Goal: Task Accomplishment & Management: Manage account settings

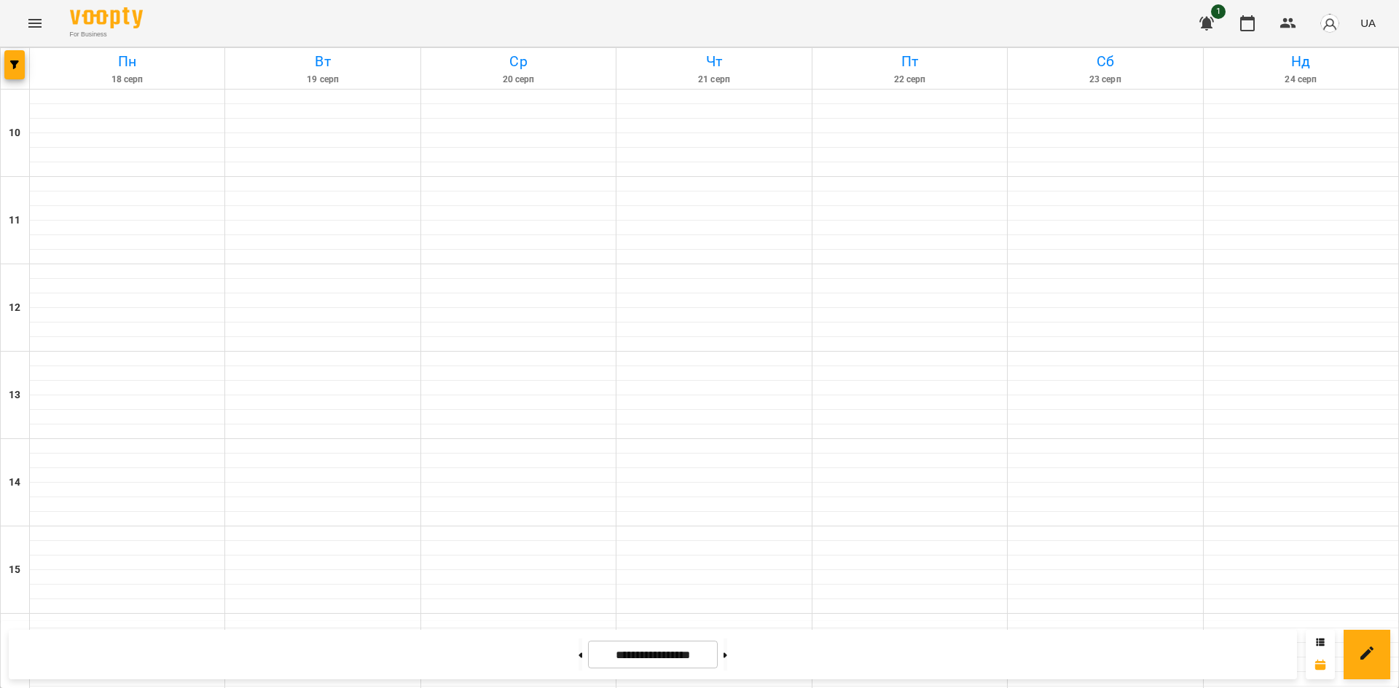
scroll to position [510, 0]
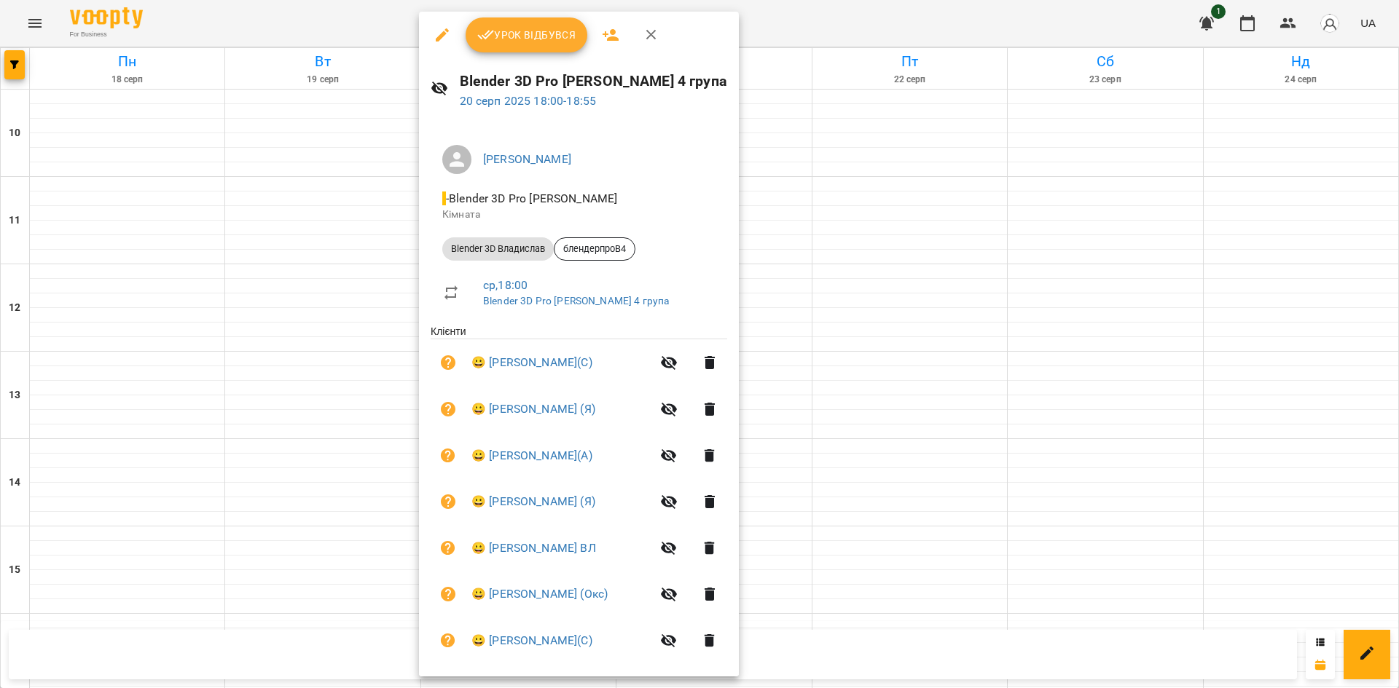
click at [910, 138] on div at bounding box center [699, 344] width 1399 height 688
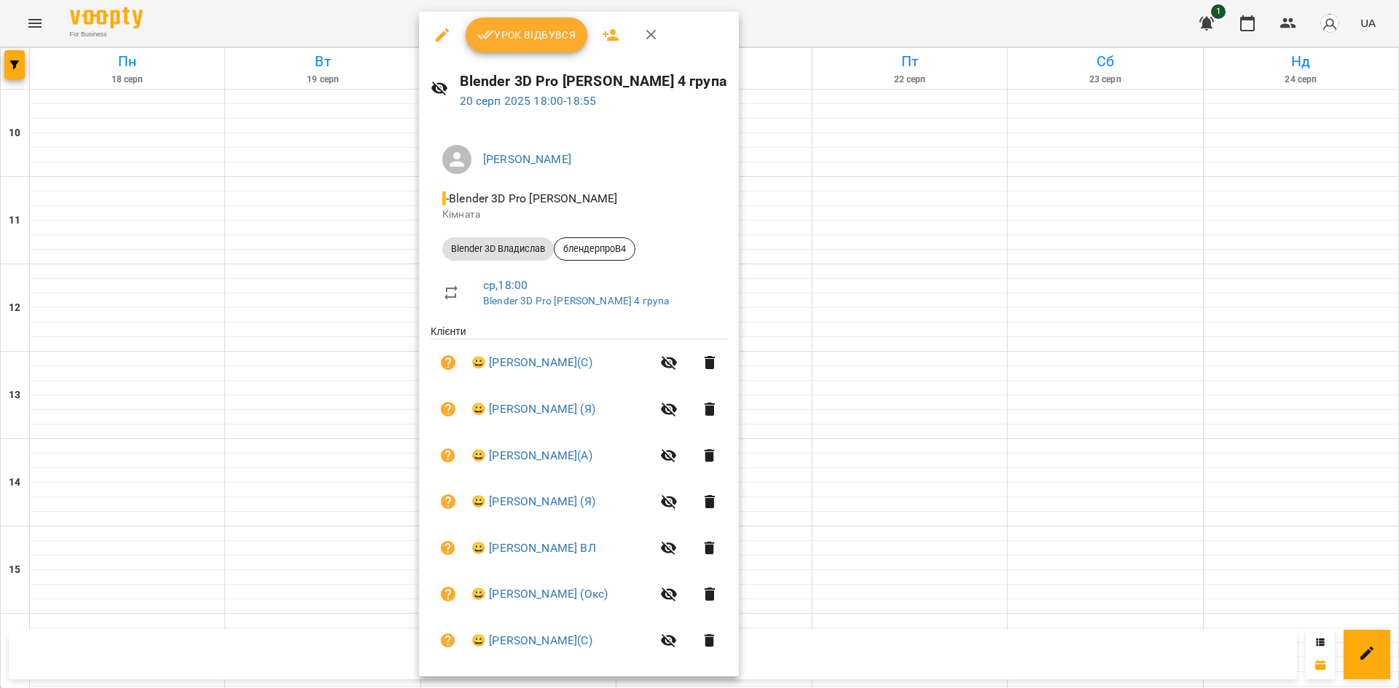
click at [1093, 347] on div at bounding box center [699, 344] width 1399 height 688
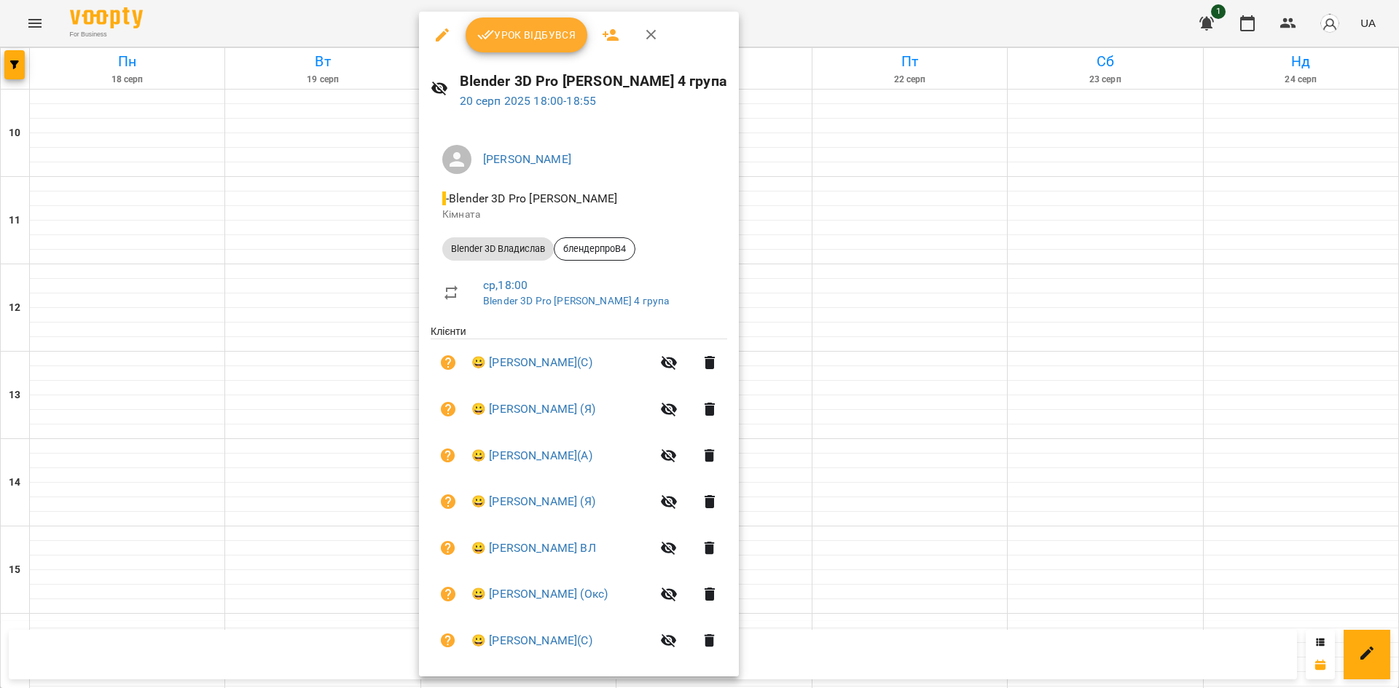
click at [501, 31] on span "Урок відбувся" at bounding box center [526, 34] width 99 height 17
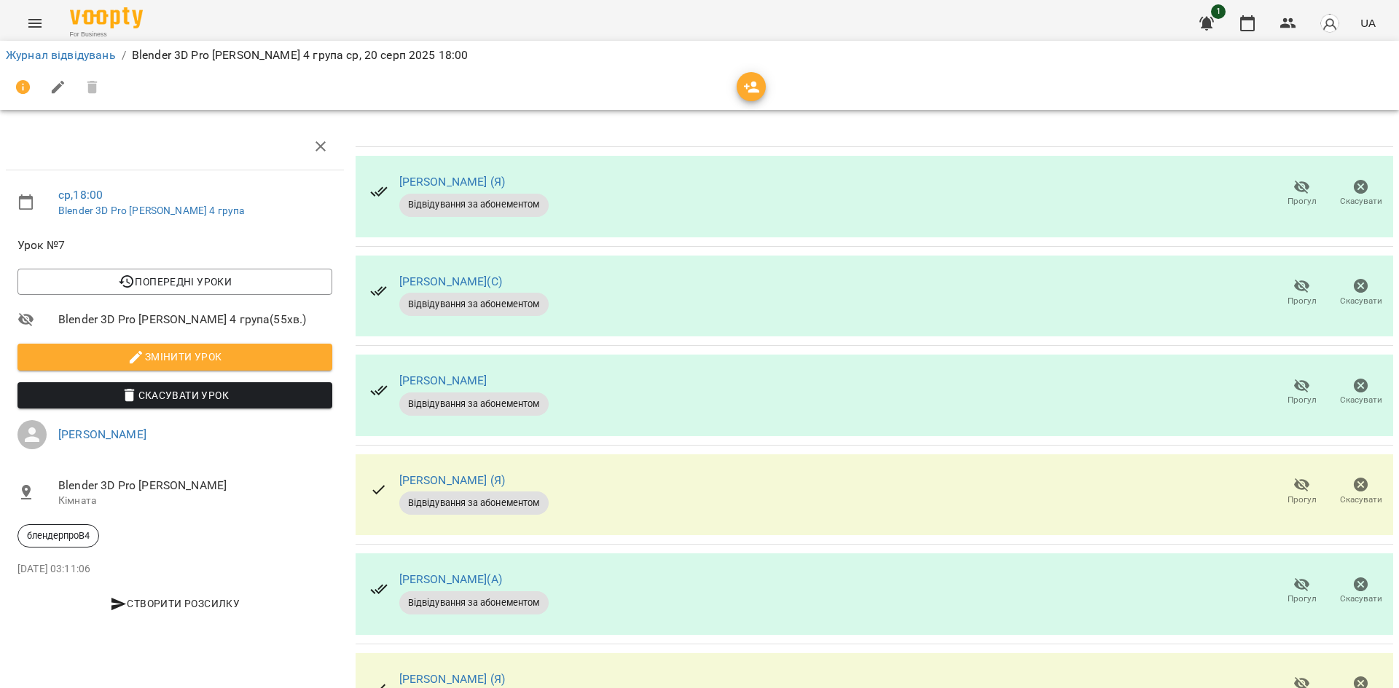
scroll to position [509, 0]
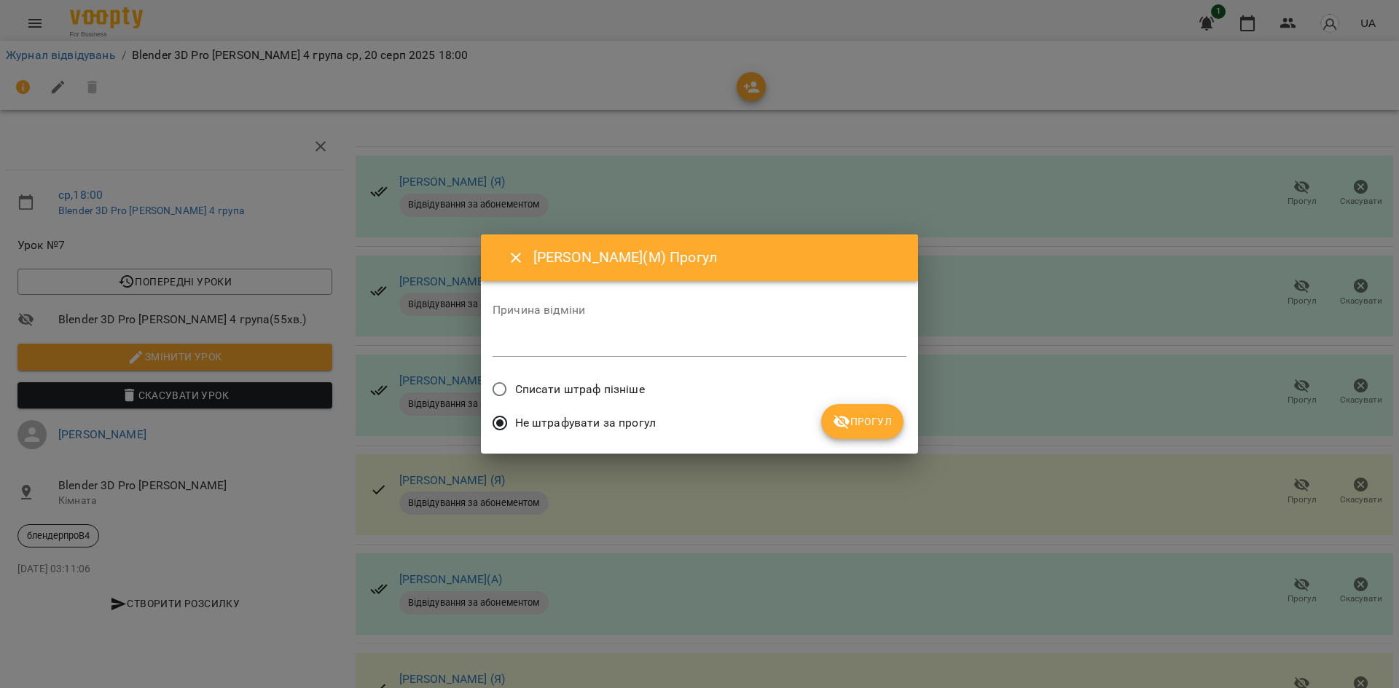
click at [631, 382] on span "Списати штраф пізніше" at bounding box center [580, 389] width 130 height 17
click at [832, 416] on button "Прогул" at bounding box center [862, 421] width 82 height 35
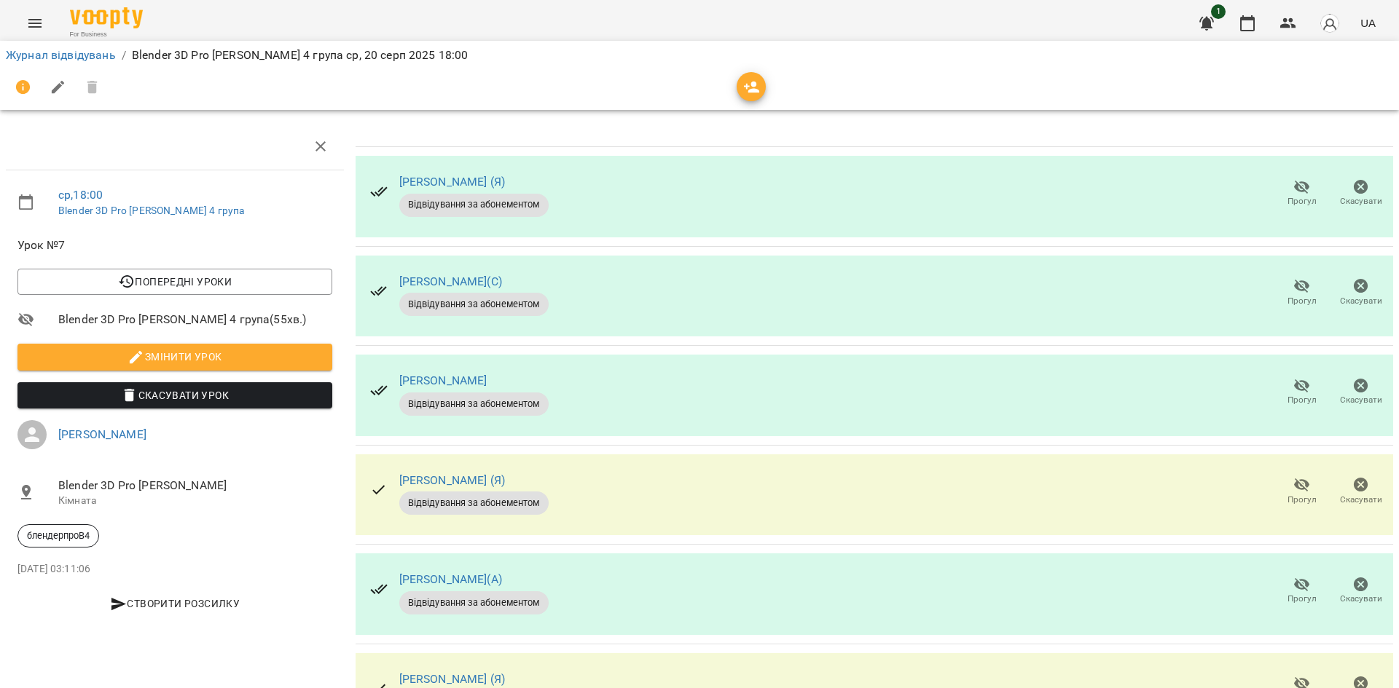
scroll to position [0, 0]
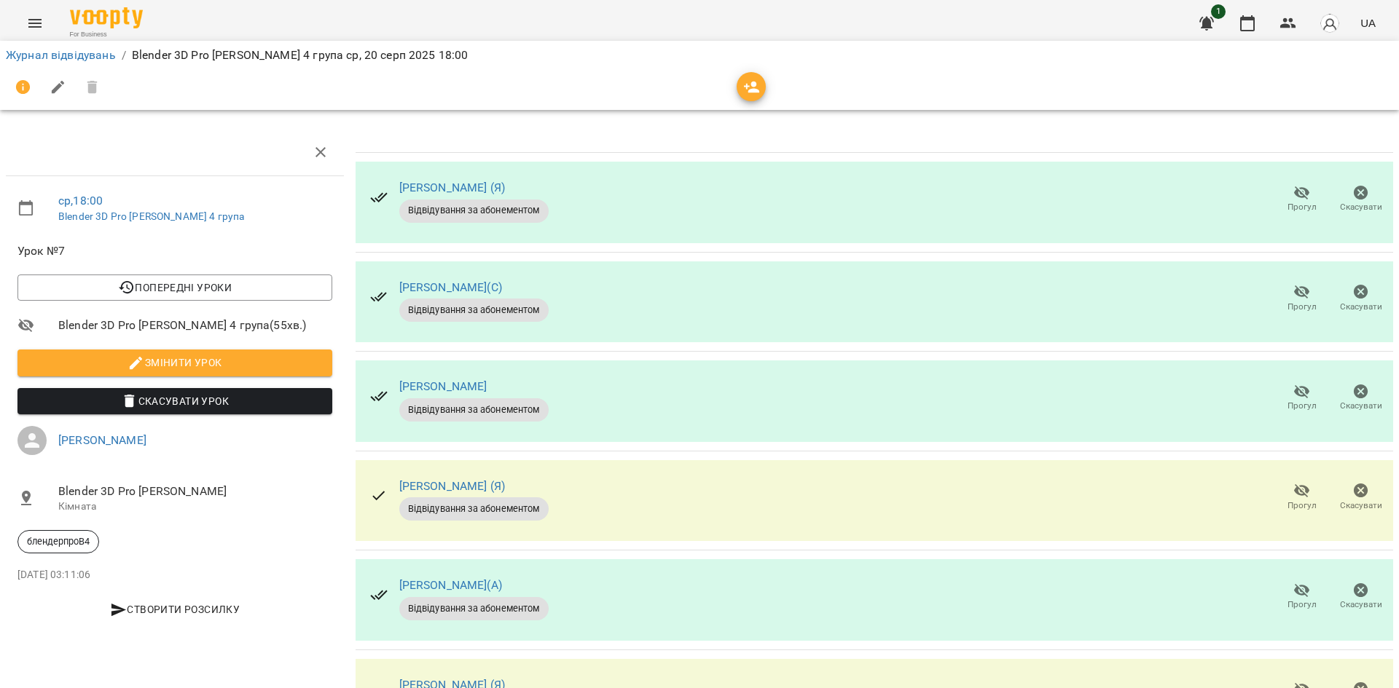
click at [1281, 199] on span "Прогул" at bounding box center [1302, 198] width 42 height 29
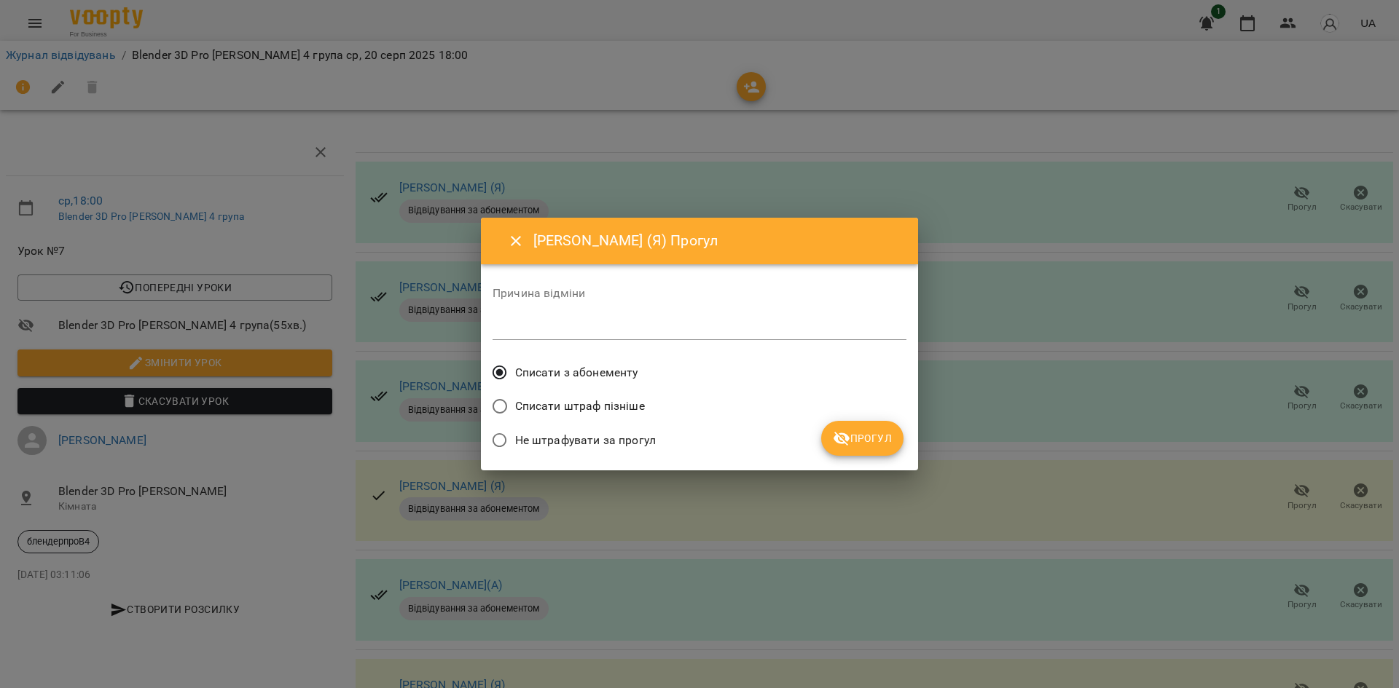
click at [566, 364] on label "Списати з абонементу" at bounding box center [561, 373] width 154 height 31
click at [859, 435] on span "Прогул" at bounding box center [862, 438] width 59 height 17
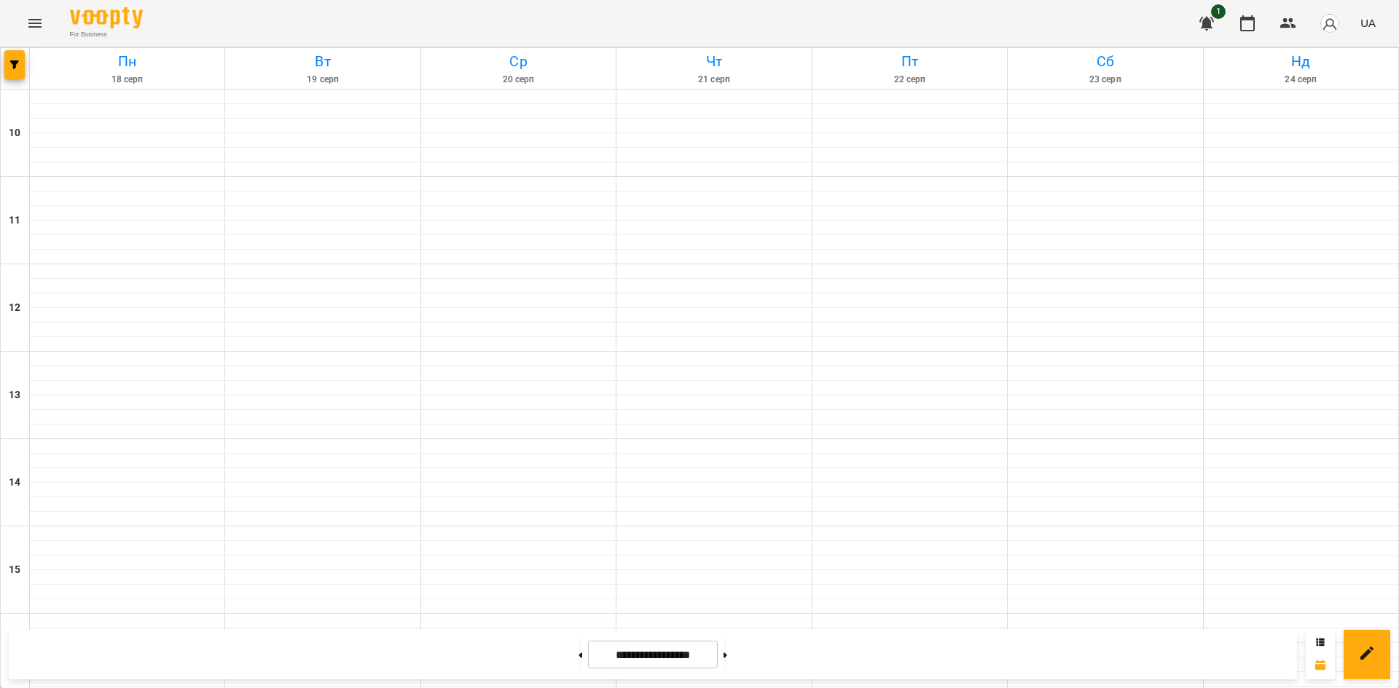
scroll to position [510, 0]
click at [727, 652] on button at bounding box center [725, 655] width 4 height 32
click at [727, 656] on button at bounding box center [725, 655] width 4 height 32
click at [727, 652] on button at bounding box center [725, 655] width 4 height 32
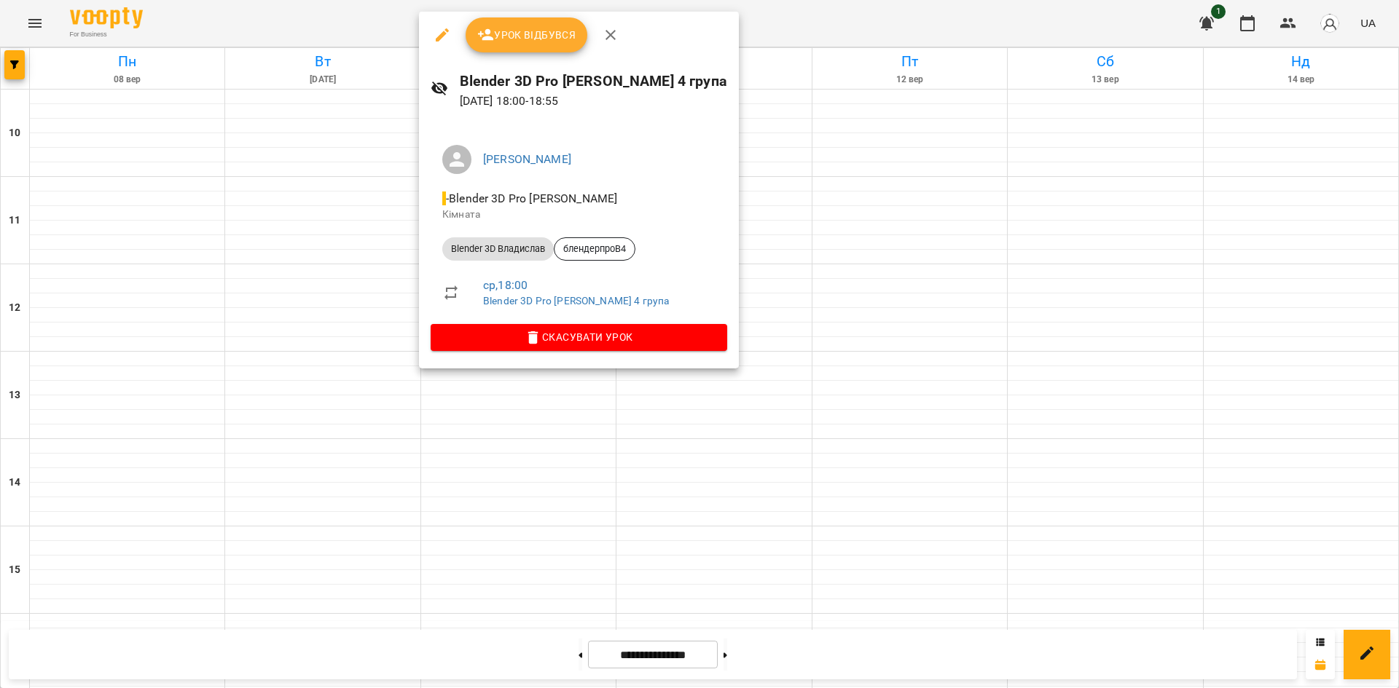
click at [1025, 242] on div at bounding box center [699, 344] width 1399 height 688
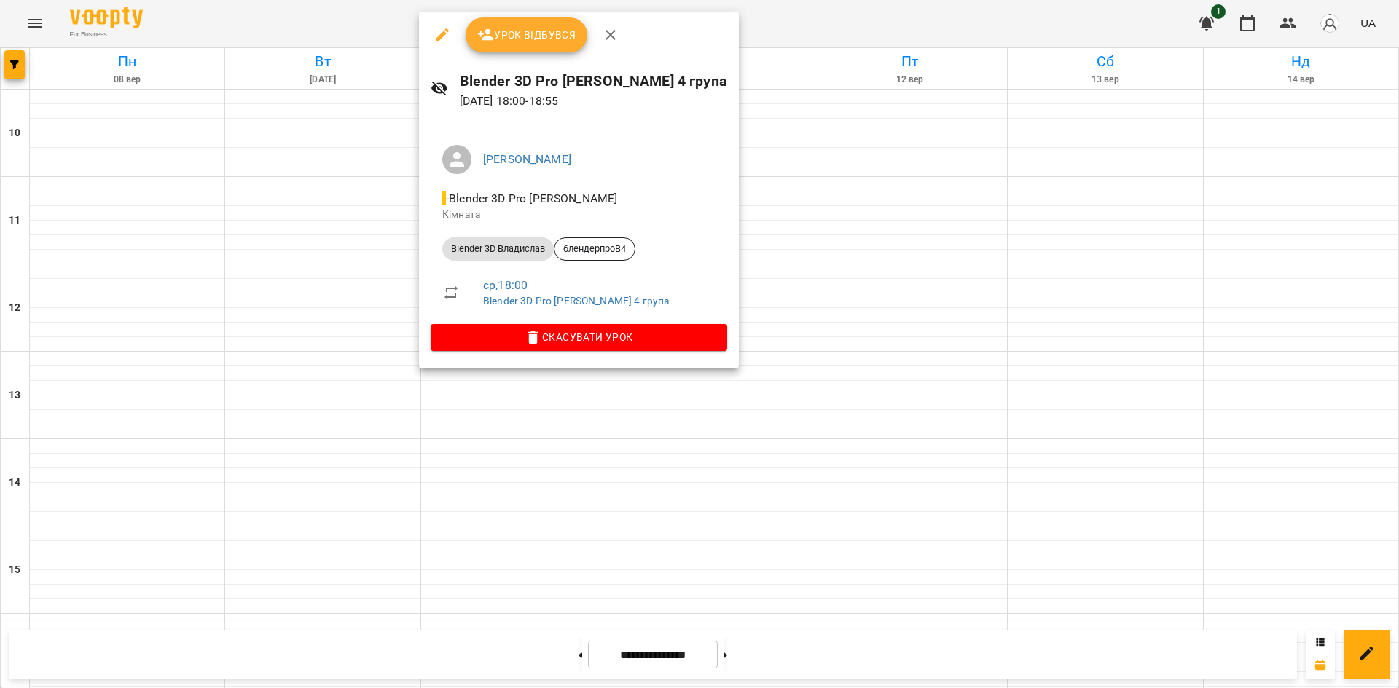
click at [1034, 256] on div at bounding box center [699, 344] width 1399 height 688
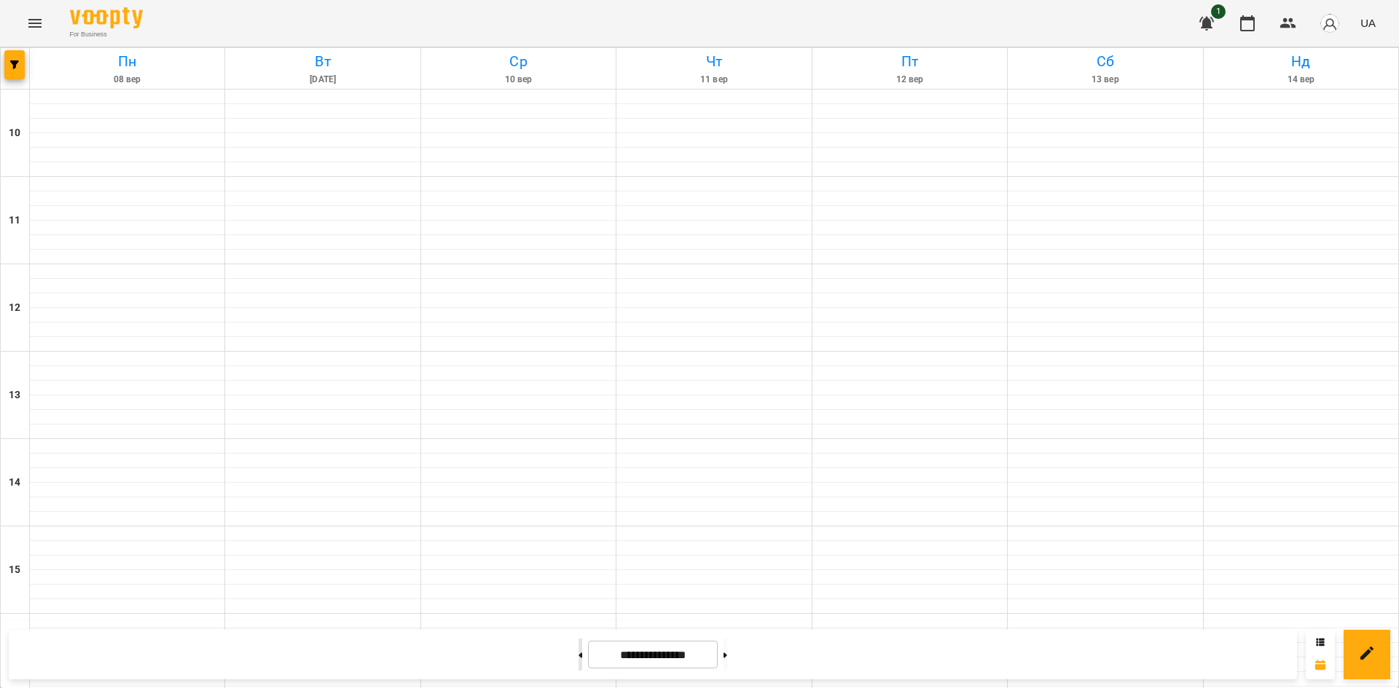
click at [578, 659] on button at bounding box center [580, 655] width 4 height 32
type input "**********"
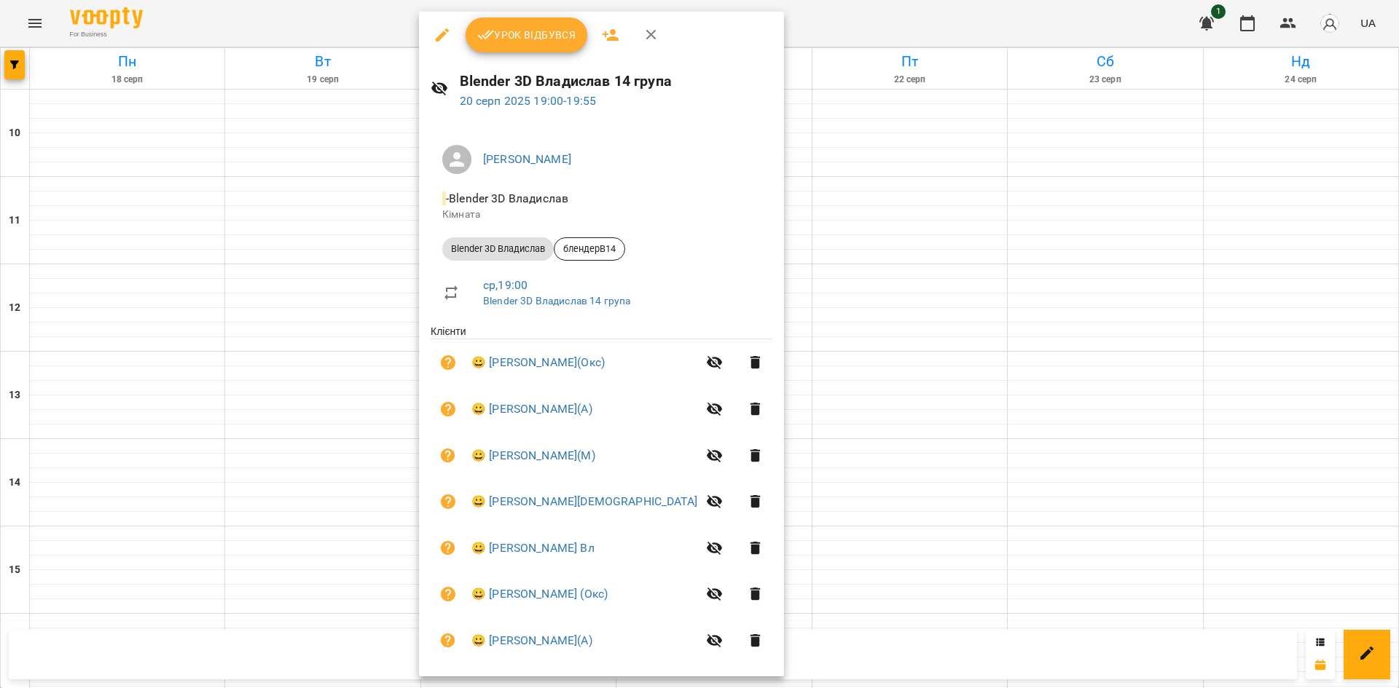
click at [1094, 314] on div at bounding box center [699, 344] width 1399 height 688
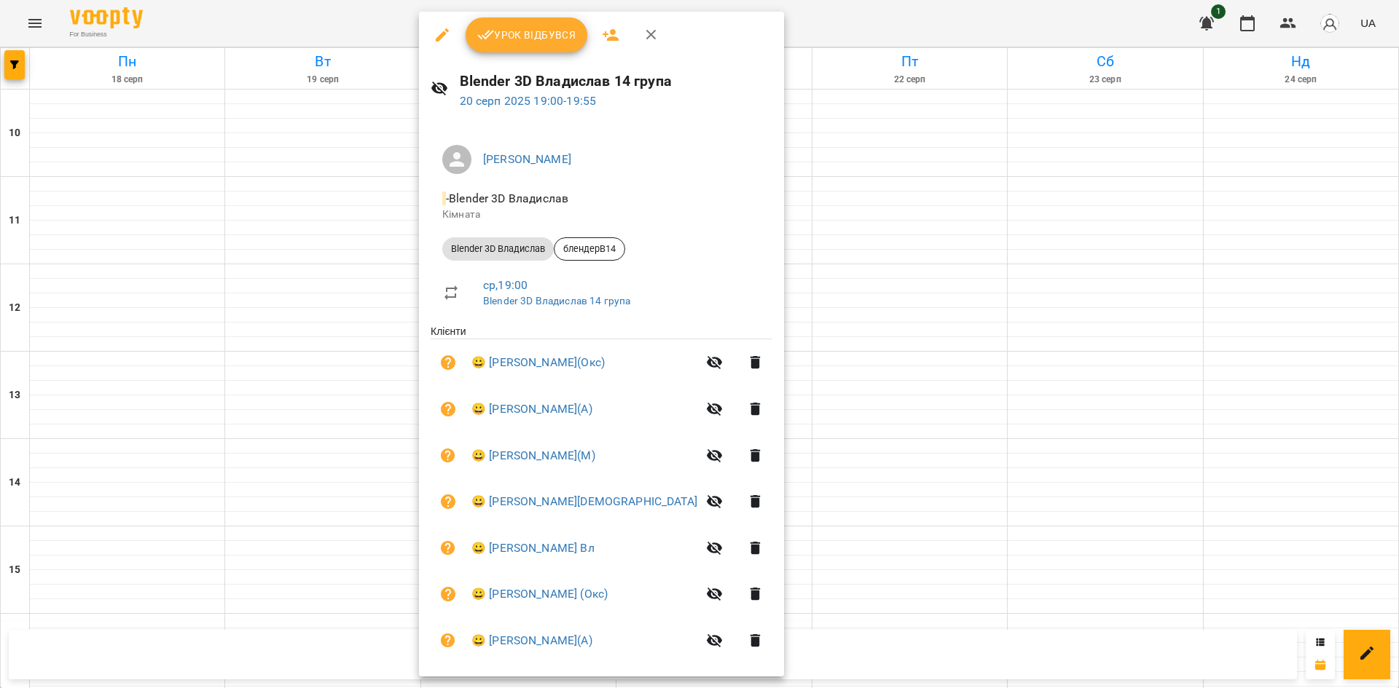
click at [893, 288] on div at bounding box center [699, 344] width 1399 height 688
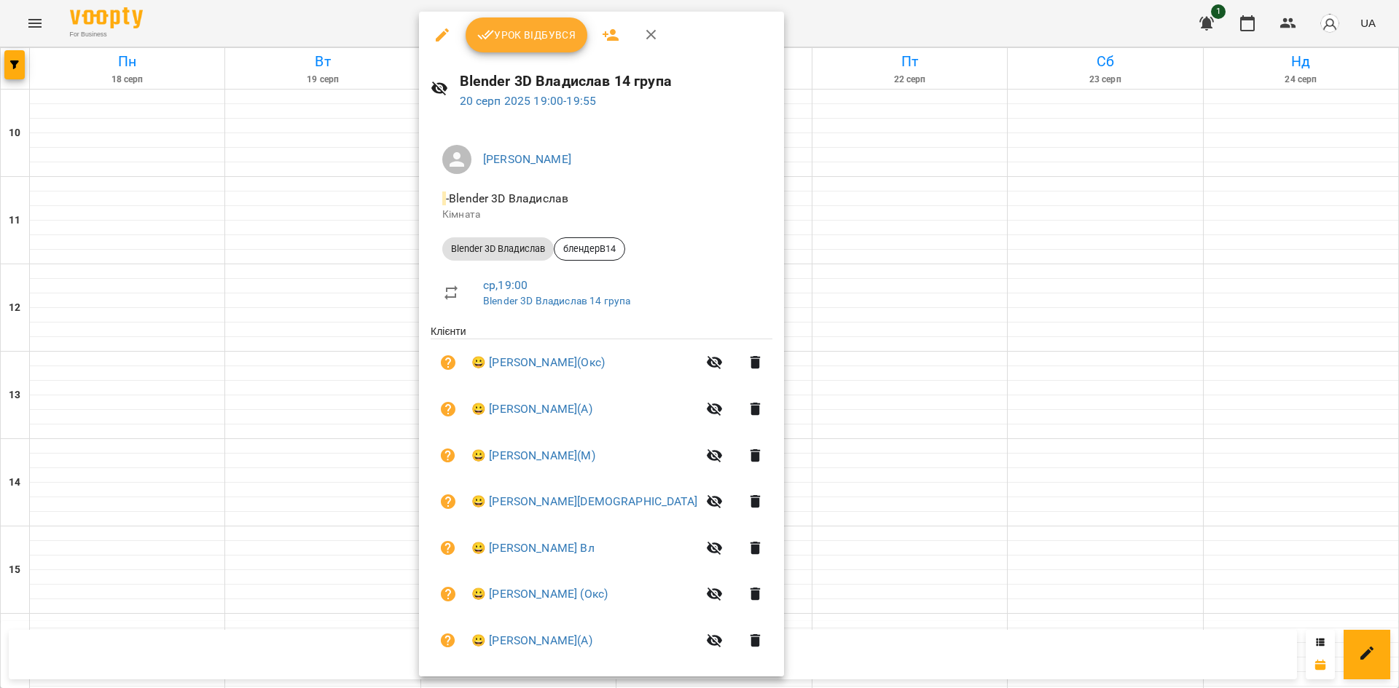
click at [1088, 375] on div at bounding box center [699, 344] width 1399 height 688
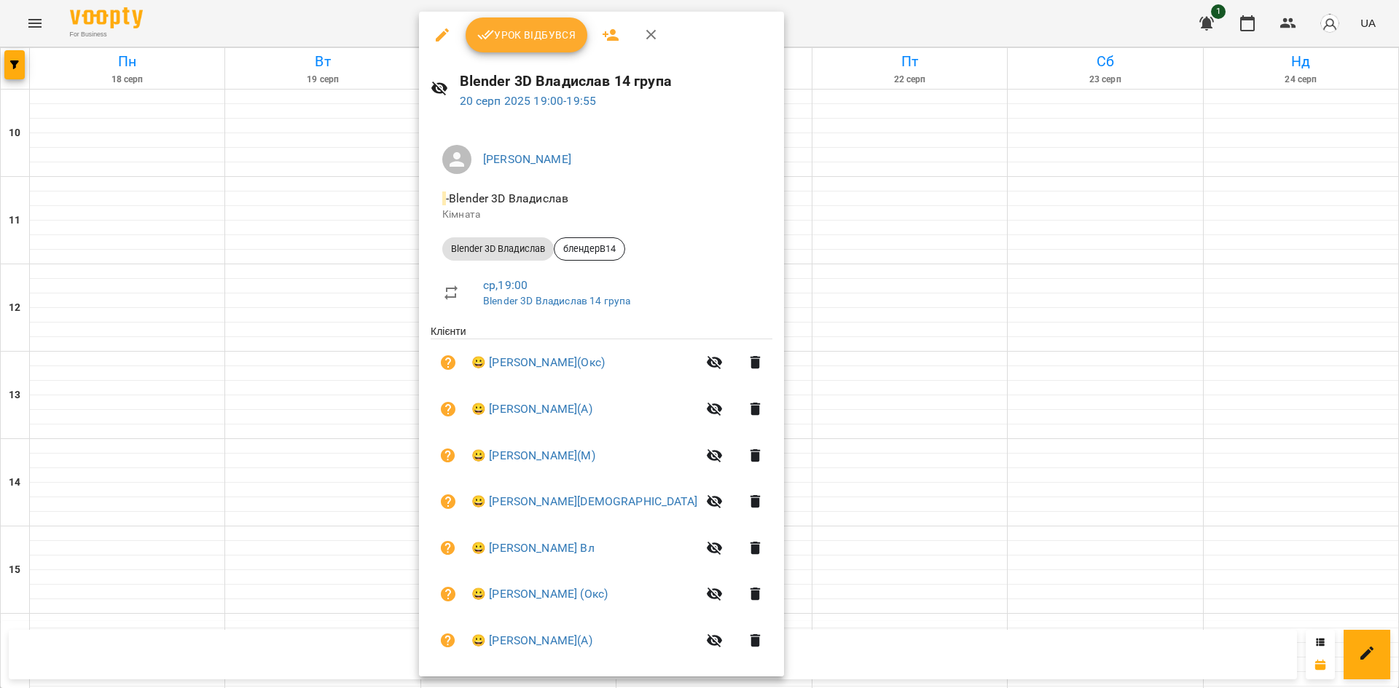
click at [494, 39] on span "Урок відбувся" at bounding box center [526, 34] width 99 height 17
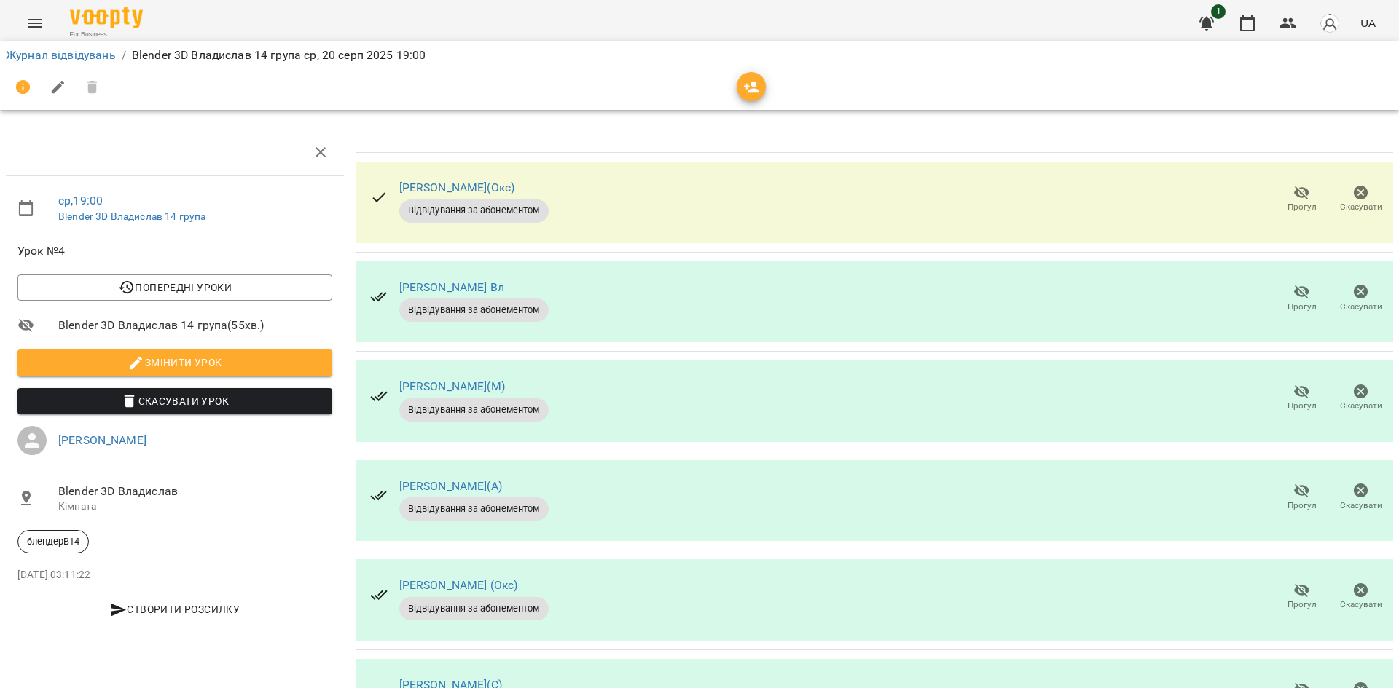
click at [1294, 298] on icon "button" at bounding box center [1301, 291] width 17 height 17
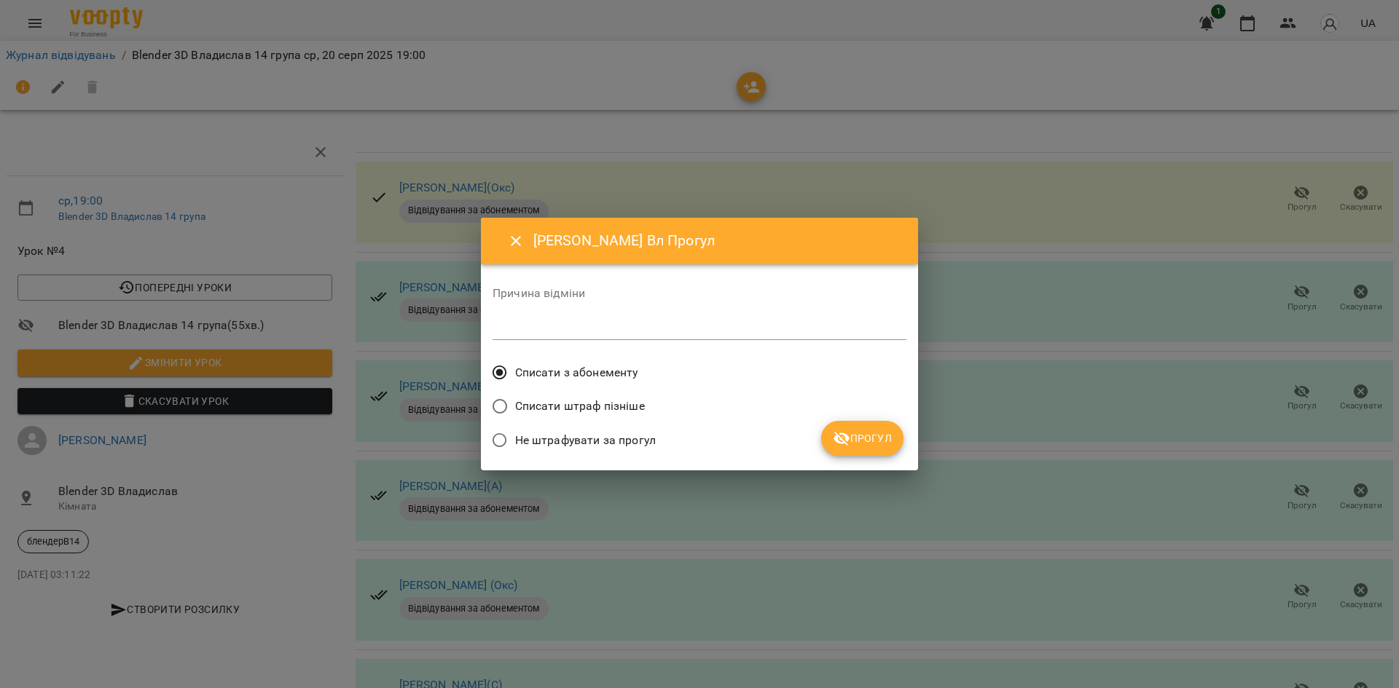
click at [627, 385] on label "Списати з абонементу" at bounding box center [561, 373] width 154 height 31
click at [870, 421] on button "Прогул" at bounding box center [862, 438] width 82 height 35
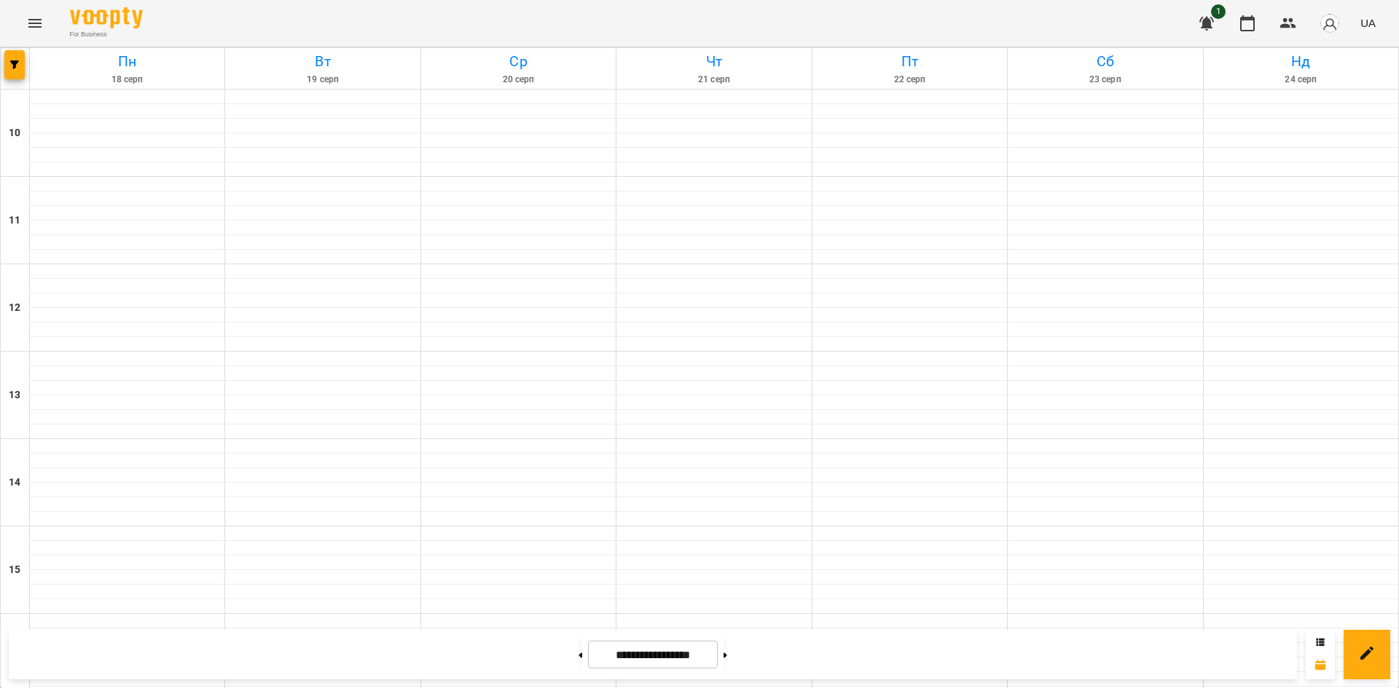
scroll to position [603, 0]
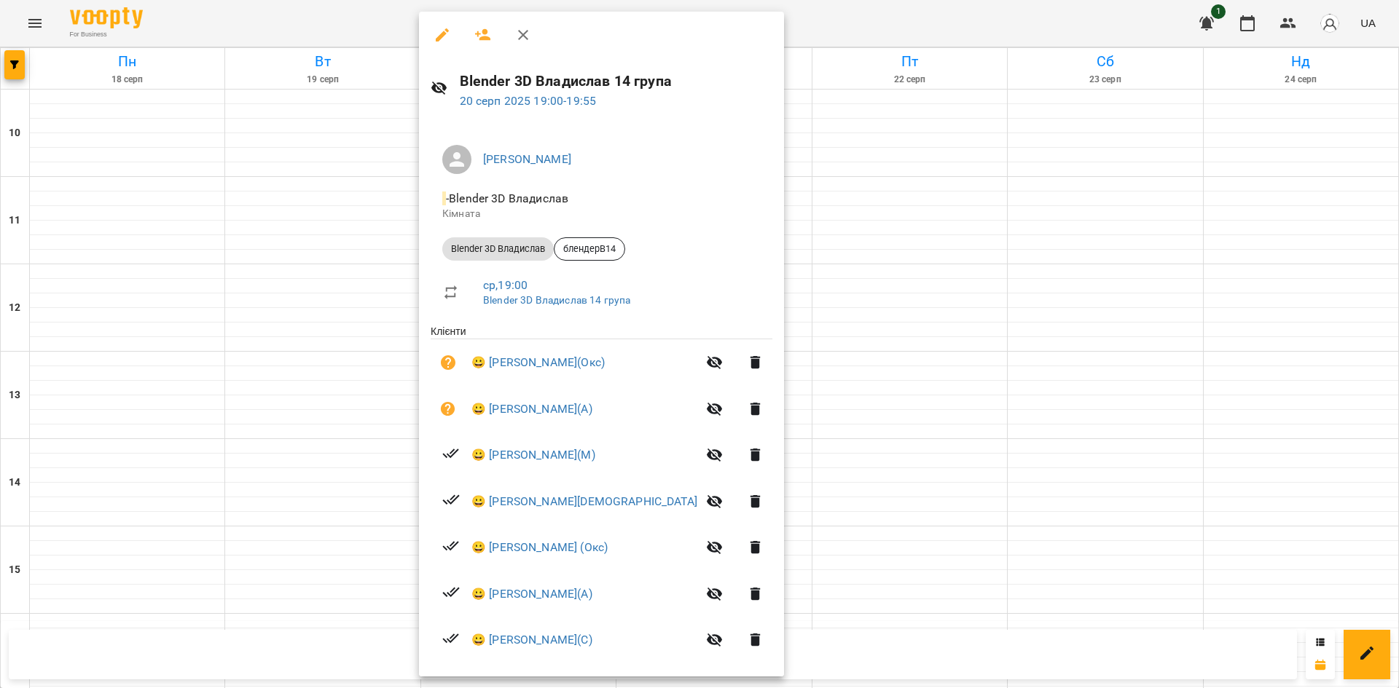
click at [1220, 318] on div at bounding box center [699, 344] width 1399 height 688
